Goal: Task Accomplishment & Management: Manage account settings

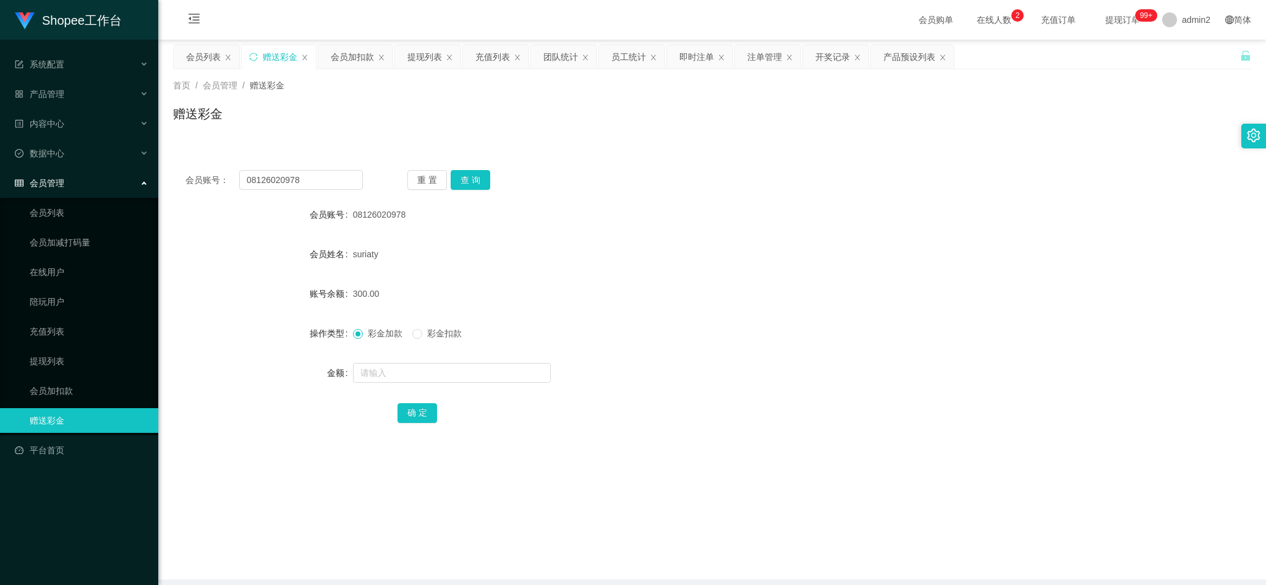
click at [353, 69] on div "首页 / 会员管理 / 赠送彩金 / 赠送彩金" at bounding box center [712, 106] width 1108 height 74
click at [357, 61] on div "会员加扣款" at bounding box center [352, 56] width 43 height 23
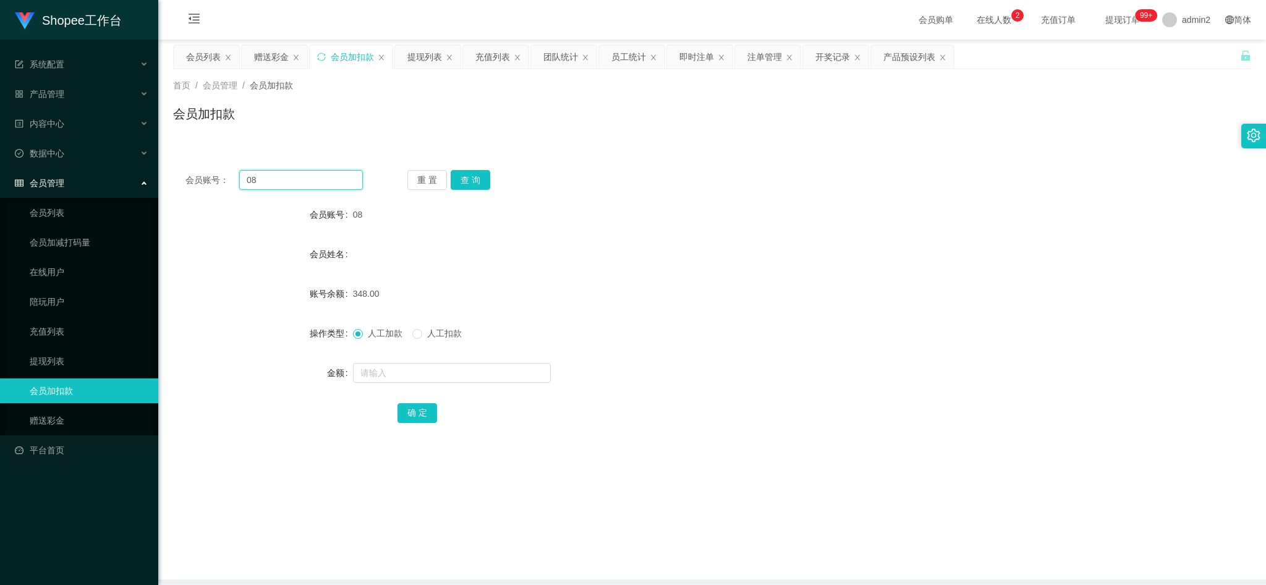
click at [341, 181] on input "08" at bounding box center [301, 180] width 124 height 20
paste input "9"
type input "98"
drag, startPoint x: 477, startPoint y: 171, endPoint x: 480, endPoint y: 202, distance: 31.1
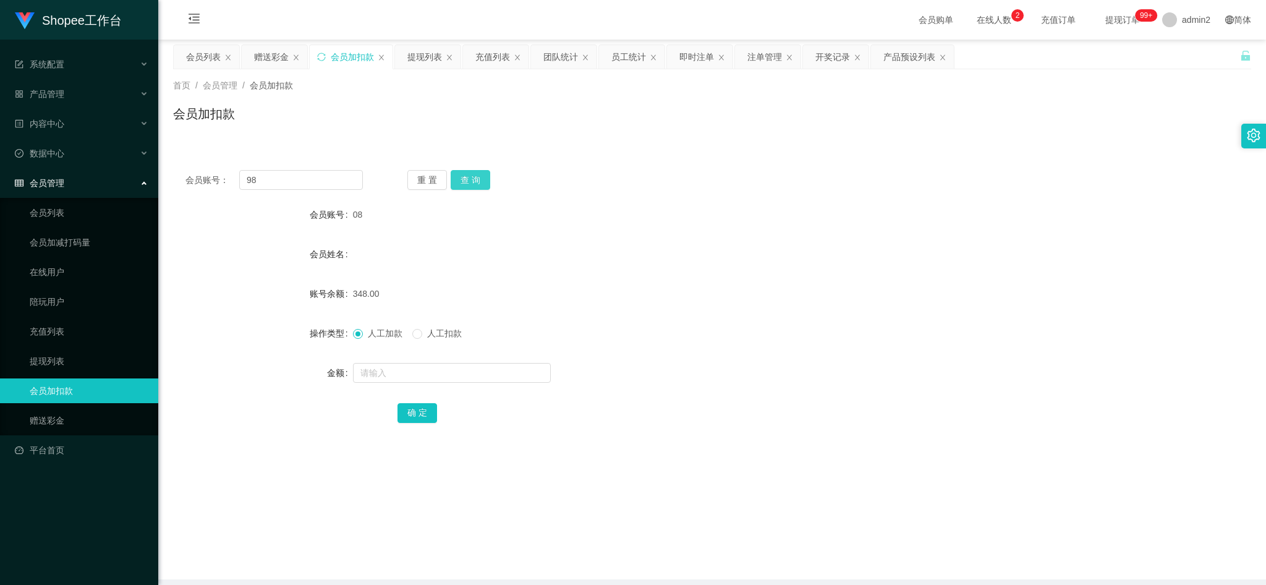
click at [477, 171] on button "查 询" at bounding box center [471, 180] width 40 height 20
click at [483, 375] on input "text" at bounding box center [452, 373] width 198 height 20
type input "88"
drag, startPoint x: 422, startPoint y: 410, endPoint x: 432, endPoint y: 407, distance: 9.8
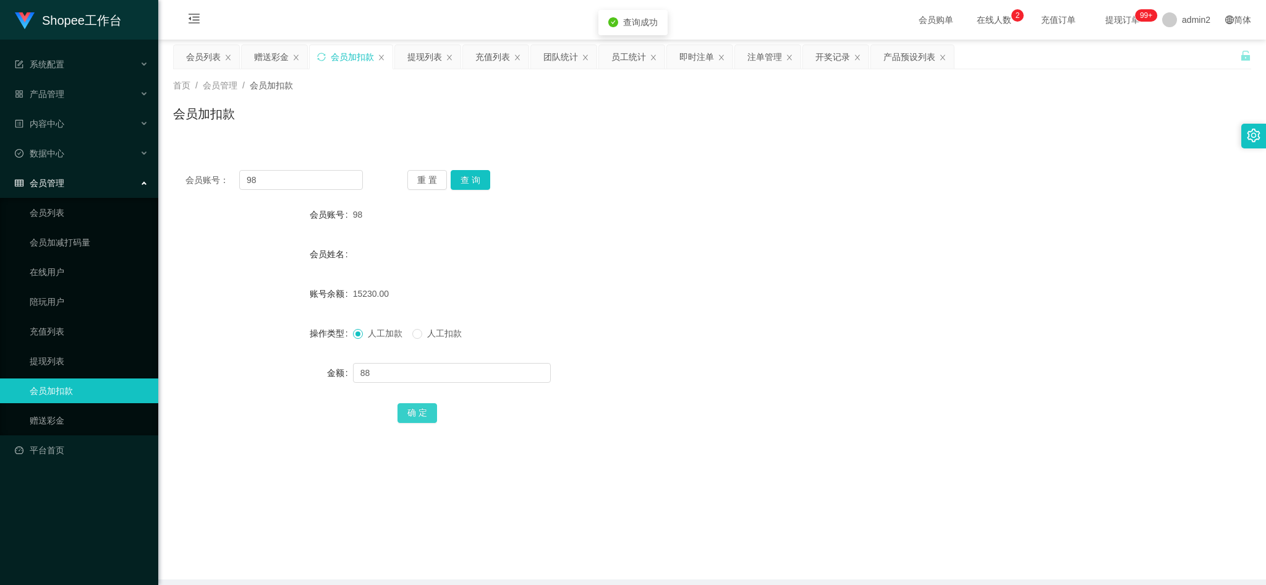
click at [422, 410] on button "确 定" at bounding box center [418, 413] width 40 height 20
click at [770, 315] on form "会员账号 98 会员姓名 账号余额 15230.00 操作类型 人工加款 人工扣款 金额 88 确 定" at bounding box center [712, 313] width 1078 height 223
click at [824, 165] on div "会员账号： 98 重 置 查 询 会员账号 98 会员姓名 账号余额 15318.00 操作类型 人工加款 人工扣款 金额 确 定" at bounding box center [712, 305] width 1078 height 294
click at [288, 55] on div "赠送彩金" at bounding box center [271, 56] width 35 height 23
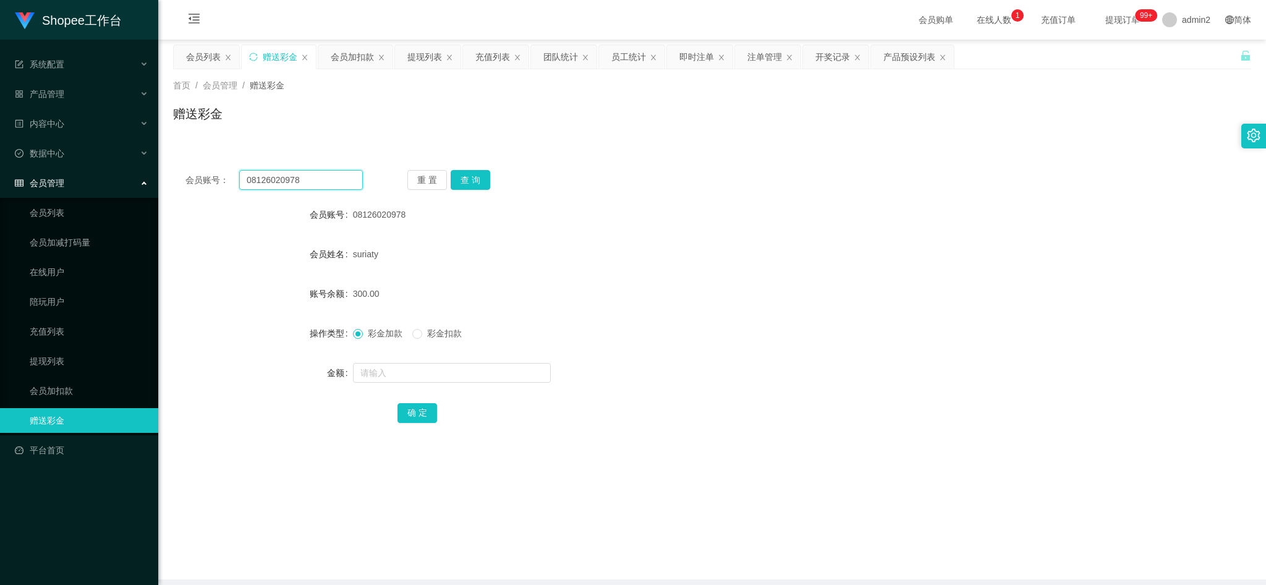
click at [324, 184] on input "08126020978" at bounding box center [301, 180] width 124 height 20
paste input "5243285957"
type input "085243285957"
click at [476, 174] on button "查 询" at bounding box center [471, 180] width 40 height 20
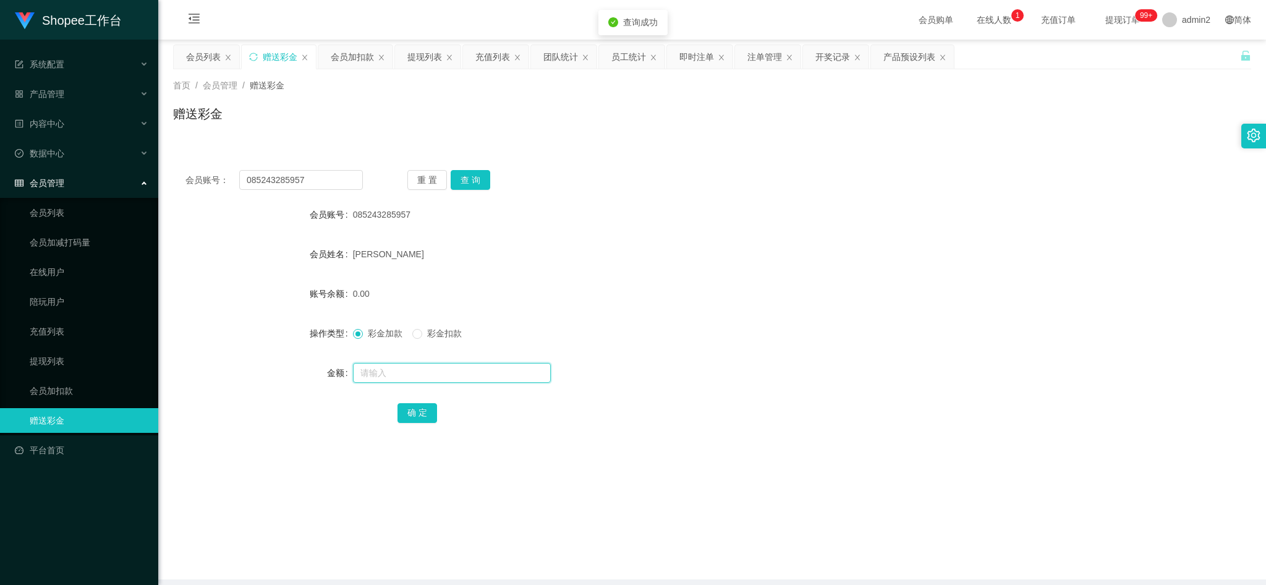
click at [480, 376] on input "text" at bounding box center [452, 373] width 198 height 20
type input "300"
drag, startPoint x: 412, startPoint y: 412, endPoint x: 436, endPoint y: 406, distance: 24.5
click at [412, 412] on button "确 定" at bounding box center [418, 413] width 40 height 20
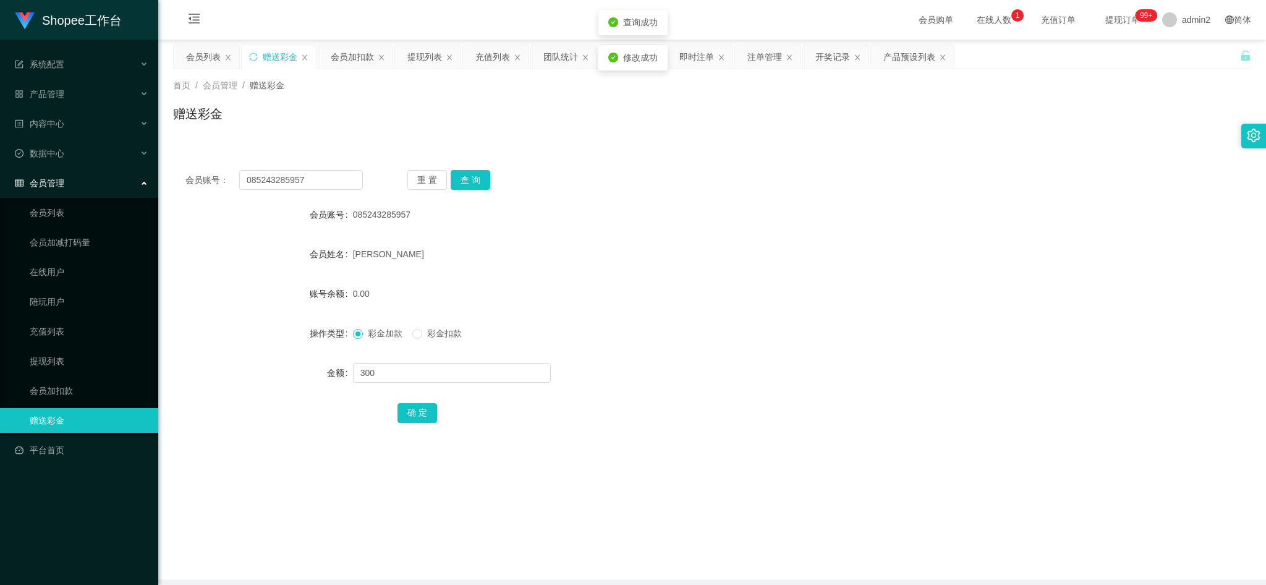
drag, startPoint x: 800, startPoint y: 326, endPoint x: 807, endPoint y: 325, distance: 7.0
click at [807, 325] on div "彩金加款 彩金扣款" at bounding box center [667, 333] width 629 height 25
click at [788, 181] on div "会员账号： 085243285957 重 置 查 询" at bounding box center [712, 180] width 1078 height 20
